Goal: Task Accomplishment & Management: Use online tool/utility

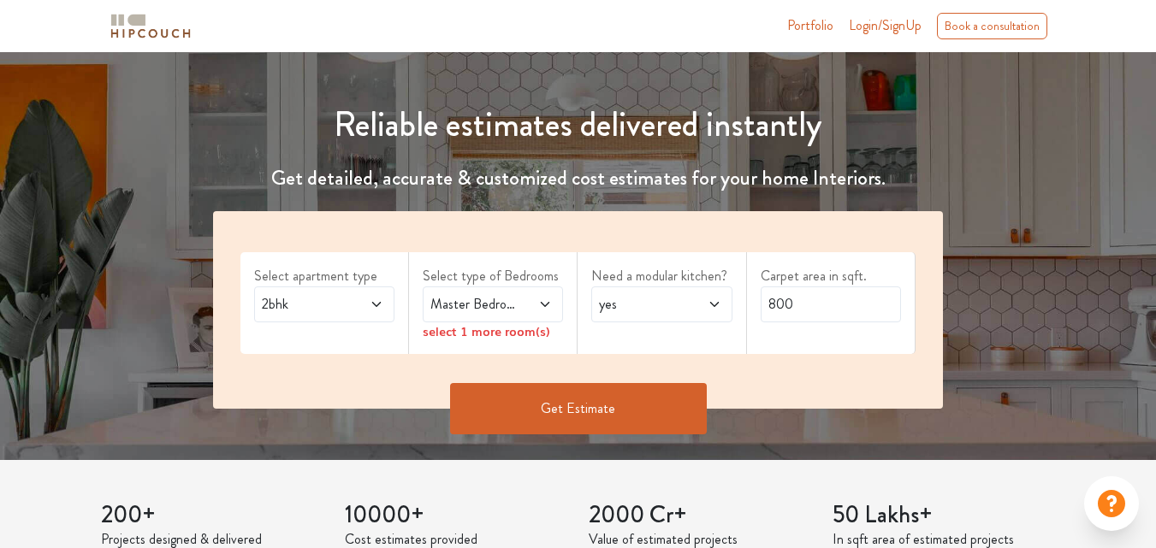
scroll to position [154, 0]
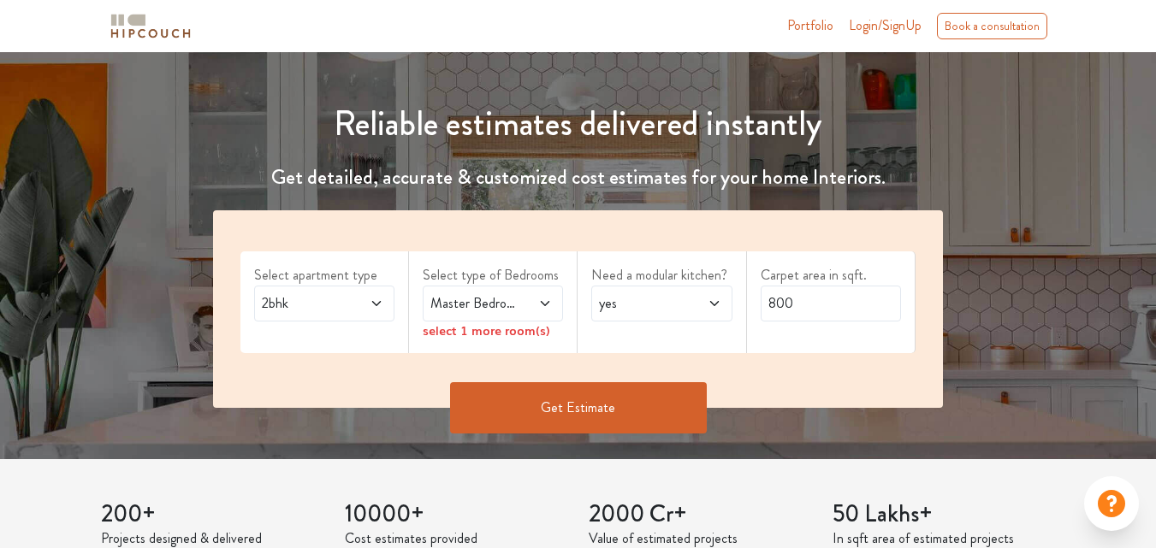
click at [546, 294] on span at bounding box center [536, 303] width 31 height 21
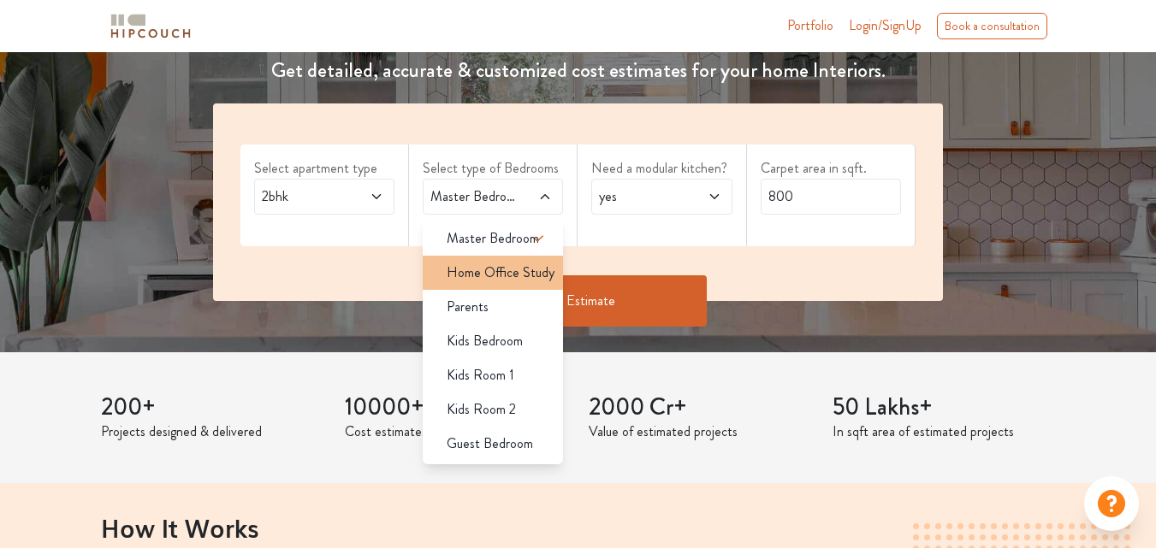
scroll to position [262, 0]
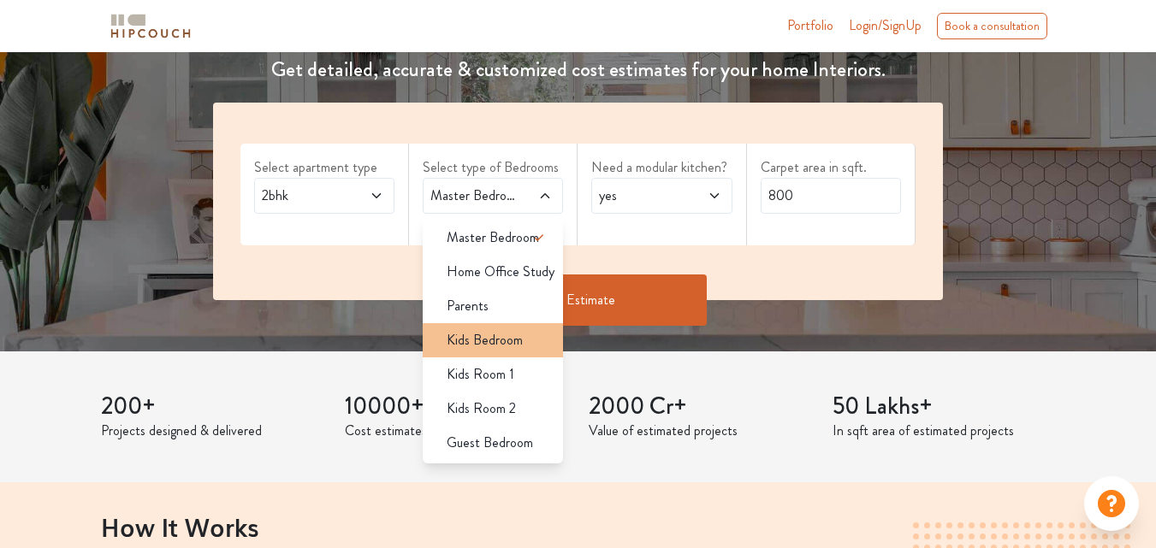
click at [502, 345] on span "Kids Bedroom" at bounding box center [484, 340] width 76 height 21
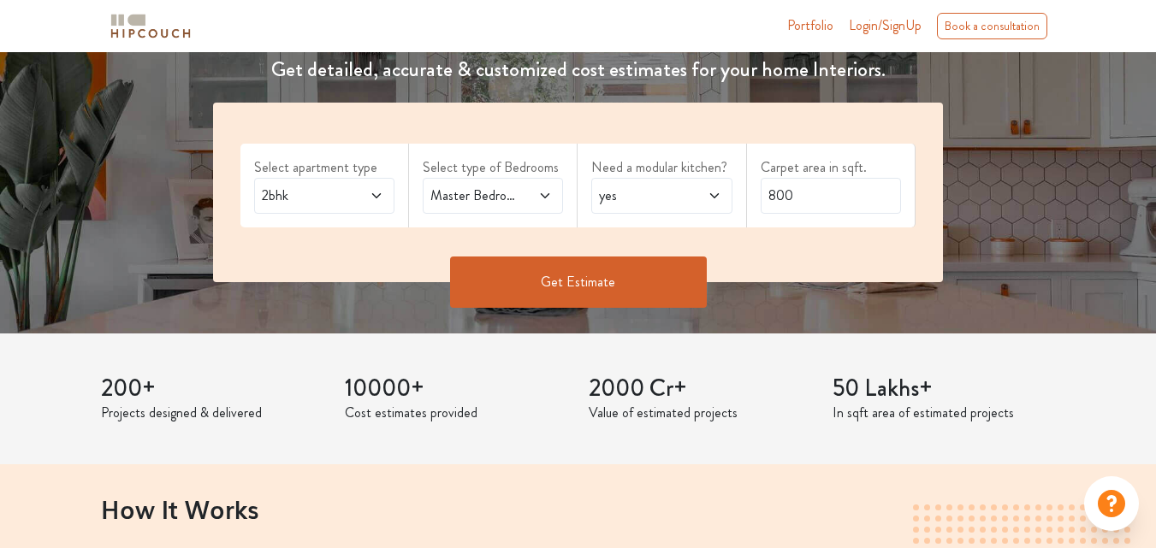
click at [544, 199] on icon at bounding box center [545, 196] width 14 height 14
click at [677, 190] on span "yes" at bounding box center [642, 196] width 94 height 21
click at [811, 195] on input "800" at bounding box center [830, 196] width 140 height 36
type input "8"
type input "950"
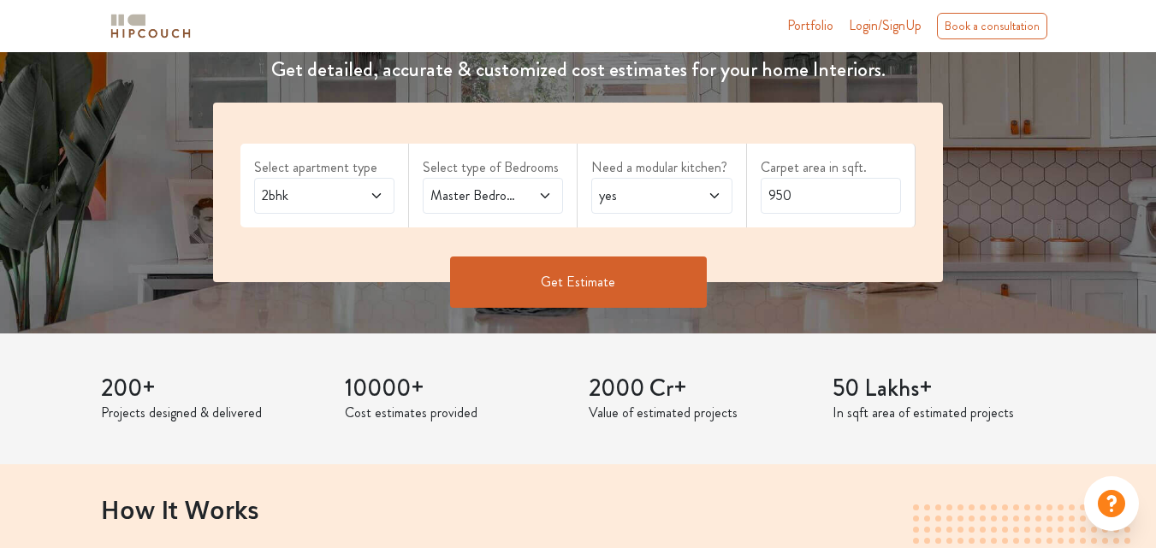
click at [608, 293] on button "Get Estimate" at bounding box center [578, 282] width 257 height 51
